Goal: Navigation & Orientation: Find specific page/section

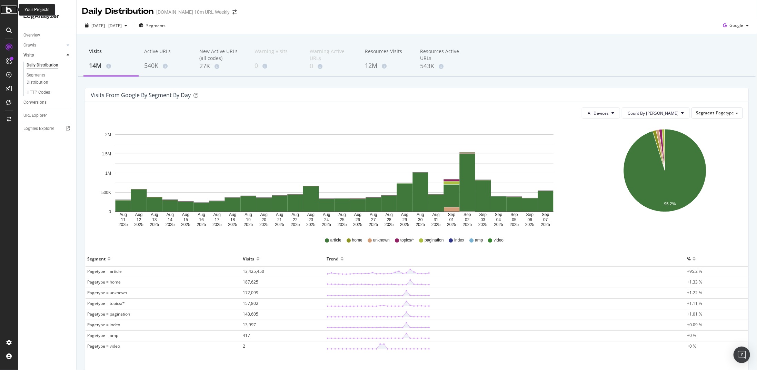
click at [15, 7] on div at bounding box center [9, 10] width 17 height 8
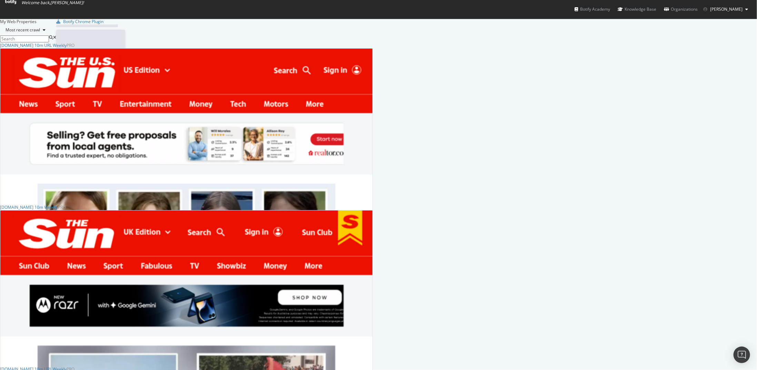
scroll to position [365, 747]
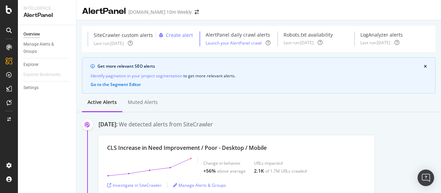
scroll to position [102, 0]
